Goal: Transaction & Acquisition: Subscribe to service/newsletter

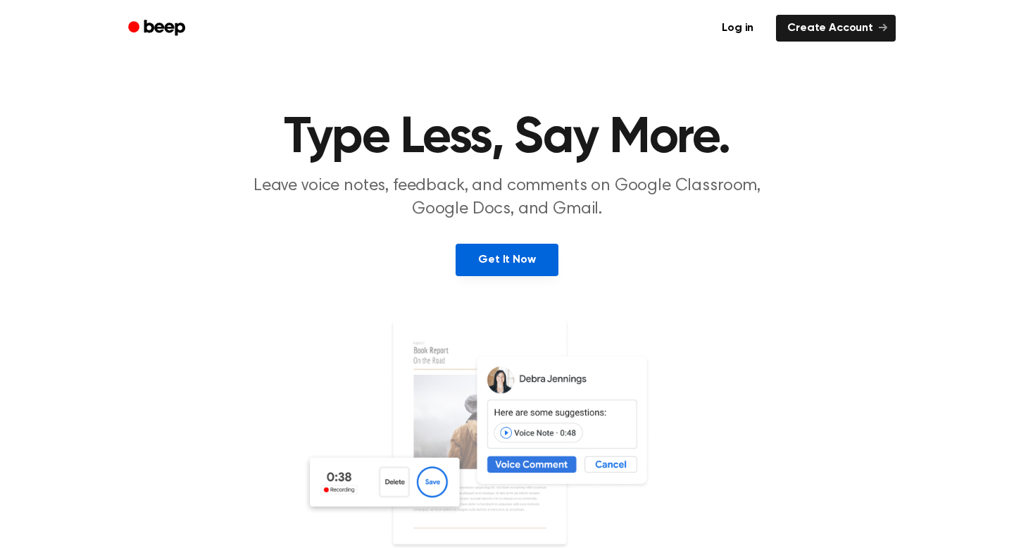
click at [515, 255] on link "Get It Now" at bounding box center [507, 260] width 102 height 32
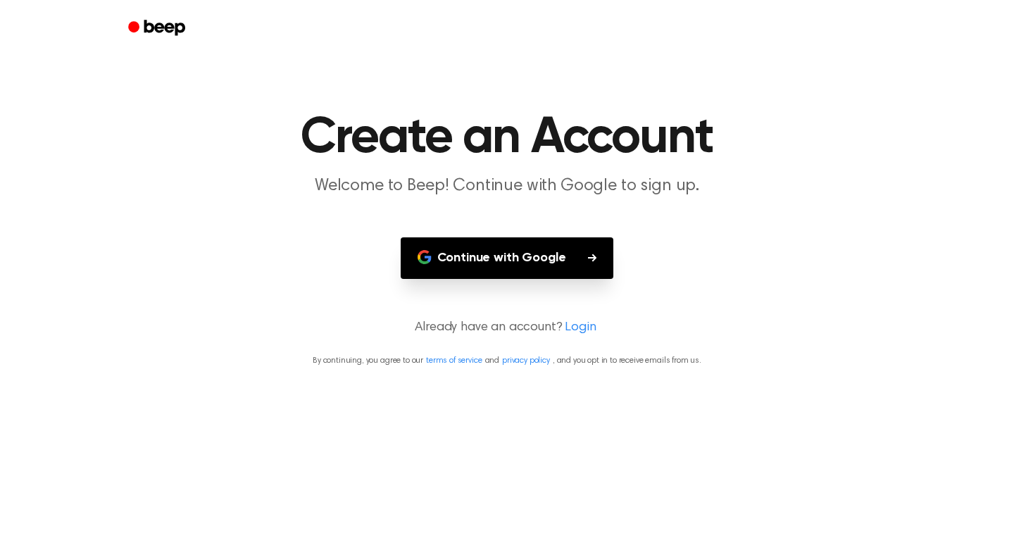
click at [515, 255] on button "Continue with Google" at bounding box center [507, 258] width 213 height 42
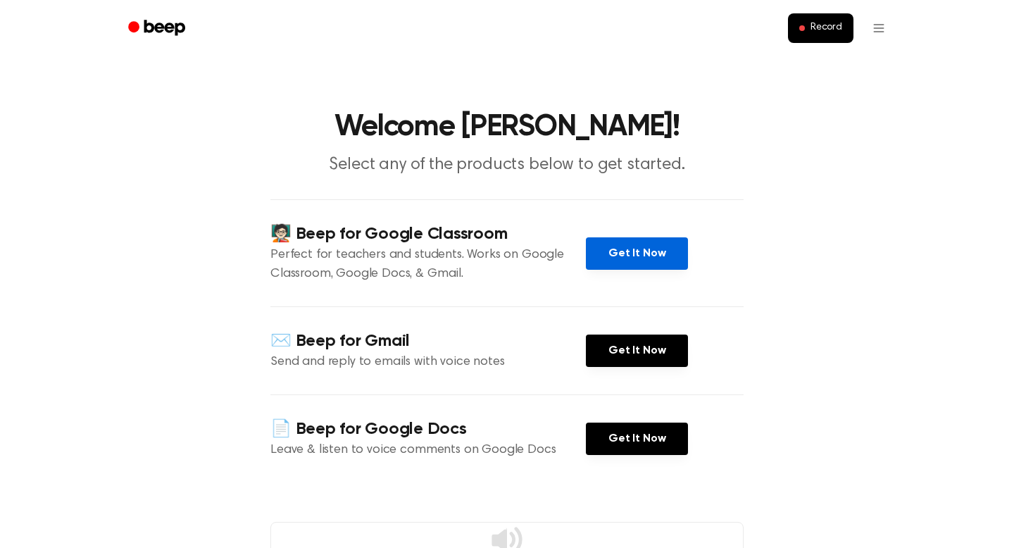
click at [660, 251] on link "Get It Now" at bounding box center [637, 253] width 102 height 32
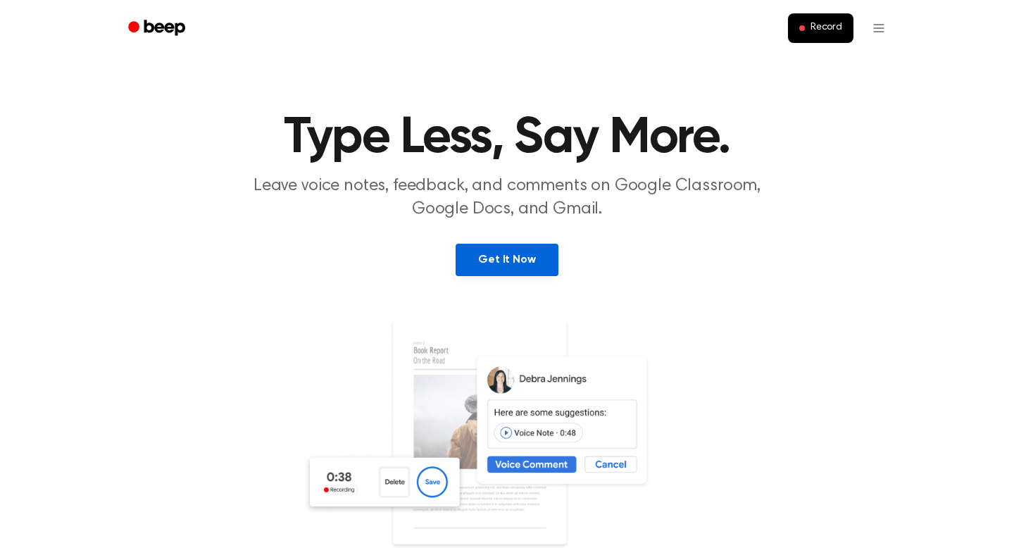
click at [509, 261] on link "Get It Now" at bounding box center [507, 260] width 102 height 32
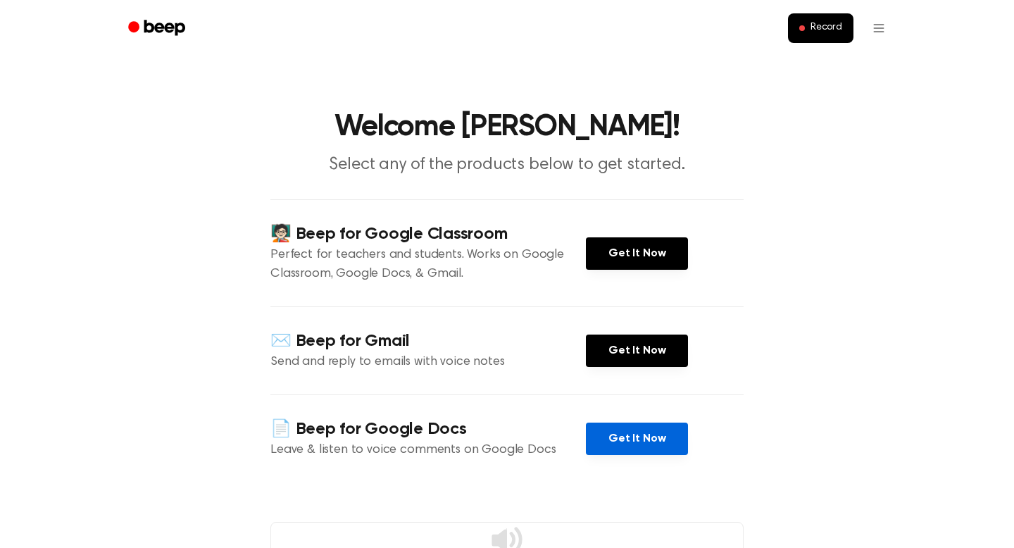
click at [630, 436] on link "Get It Now" at bounding box center [637, 439] width 102 height 32
